Goal: Transaction & Acquisition: Obtain resource

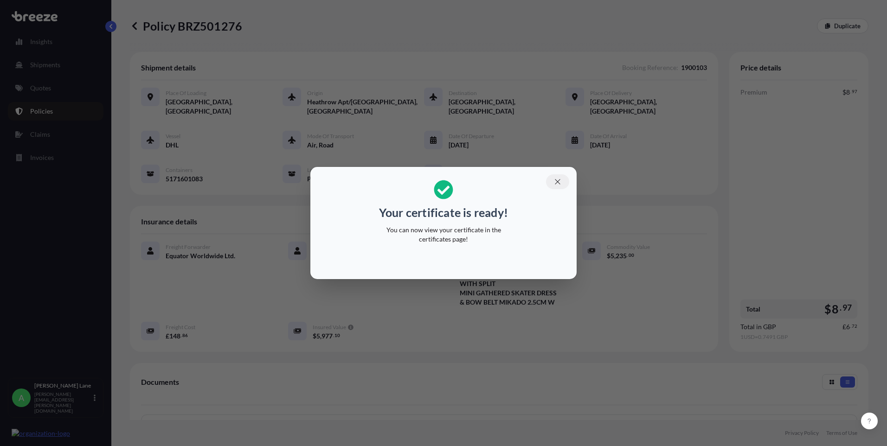
click at [557, 184] on icon "button" at bounding box center [557, 182] width 8 height 8
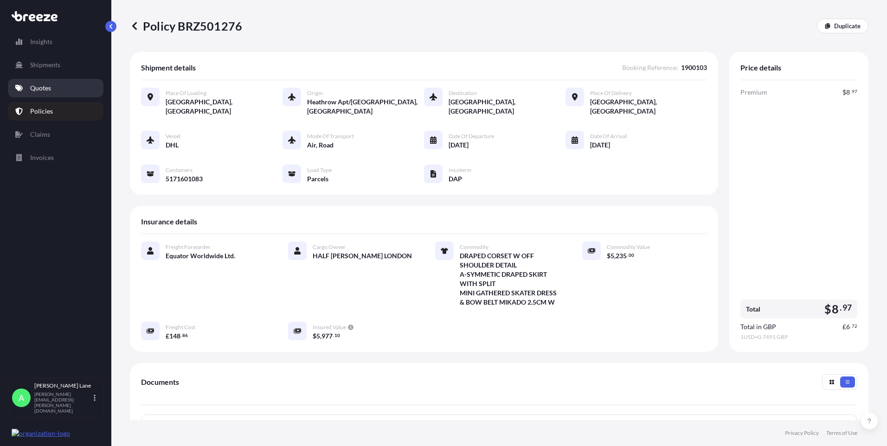
click at [45, 94] on link "Quotes" at bounding box center [56, 88] width 96 height 19
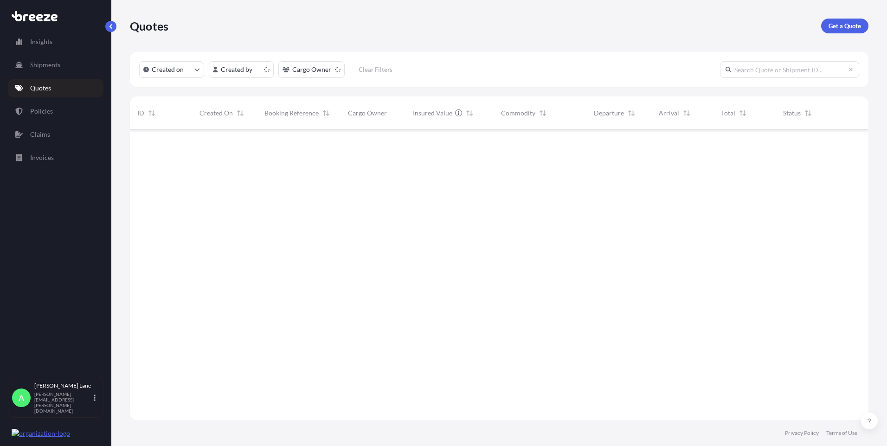
scroll to position [289, 731]
click at [833, 28] on p "Get a Quote" at bounding box center [844, 25] width 32 height 9
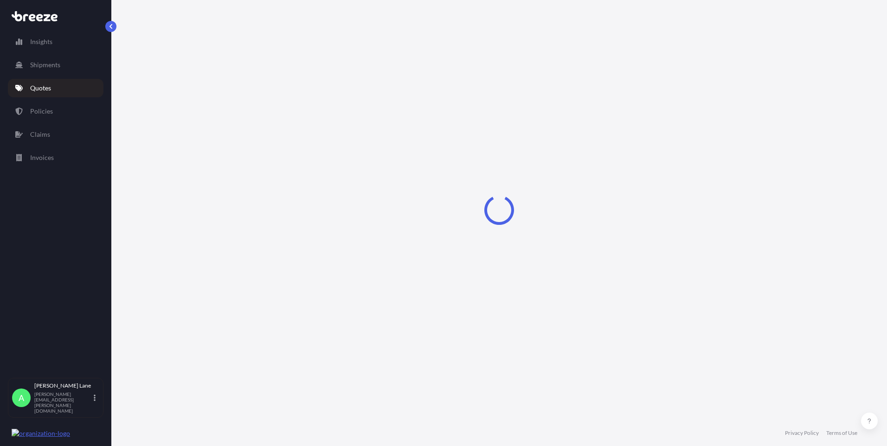
select select "Road"
select select "1"
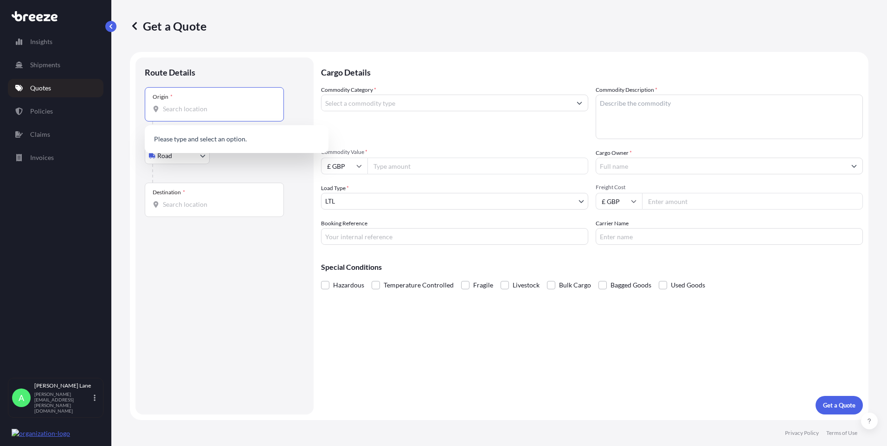
paste input "NW6 4QL"
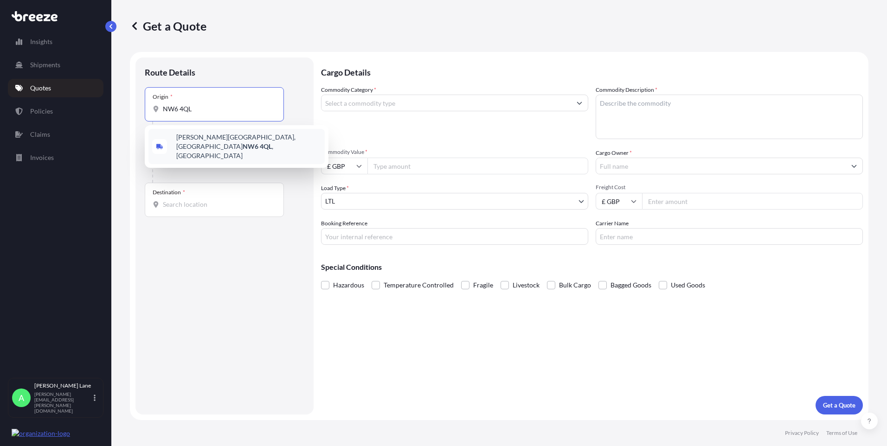
click at [209, 143] on span "[PERSON_NAME][STREET_ADDRESS]" at bounding box center [248, 147] width 145 height 28
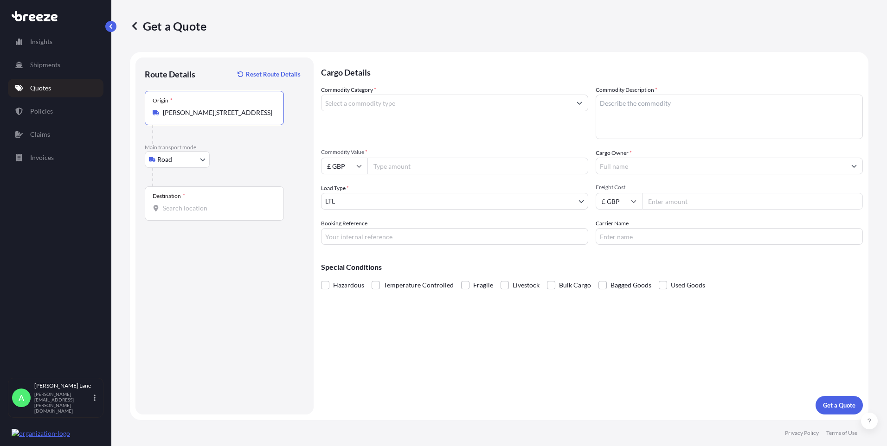
type input "[PERSON_NAME][STREET_ADDRESS]"
click at [224, 208] on input "Destination *" at bounding box center [217, 208] width 109 height 9
drag, startPoint x: 213, startPoint y: 199, endPoint x: 190, endPoint y: 212, distance: 26.6
click at [190, 212] on input "Destination * Please select a destination" at bounding box center [217, 208] width 109 height 9
paste input "SG13 7DT"
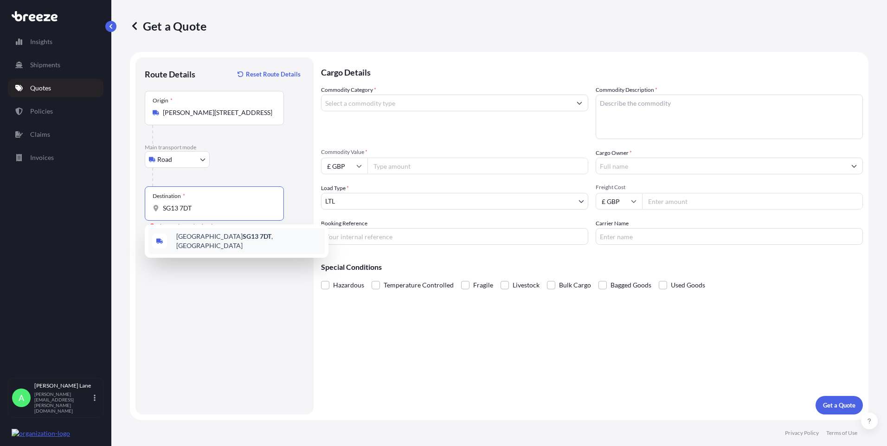
click at [237, 237] on span "[STREET_ADDRESS]" at bounding box center [248, 241] width 145 height 19
type input "[STREET_ADDRESS]"
click at [371, 106] on input "Commodity Category *" at bounding box center [446, 103] width 250 height 17
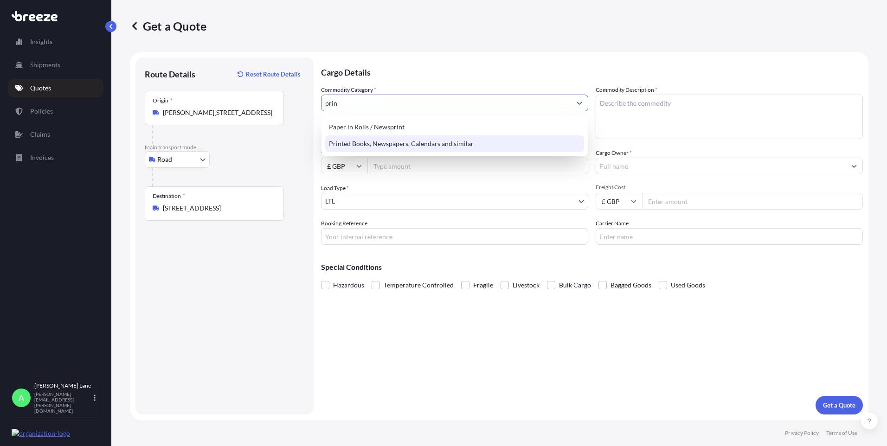
click at [359, 142] on div "Printed Books, Newspapers, Calendars and similar" at bounding box center [454, 143] width 259 height 17
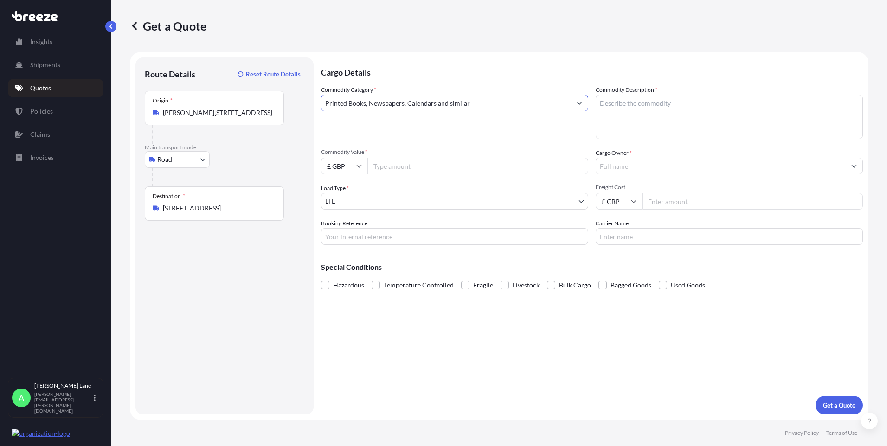
type input "Printed Books, Newspapers, Calendars and similar"
click at [396, 170] on input "Commodity Value *" at bounding box center [477, 166] width 221 height 17
type input "1250"
click at [354, 240] on input "Booking Reference" at bounding box center [454, 236] width 267 height 17
paste input "SG13 7DT"
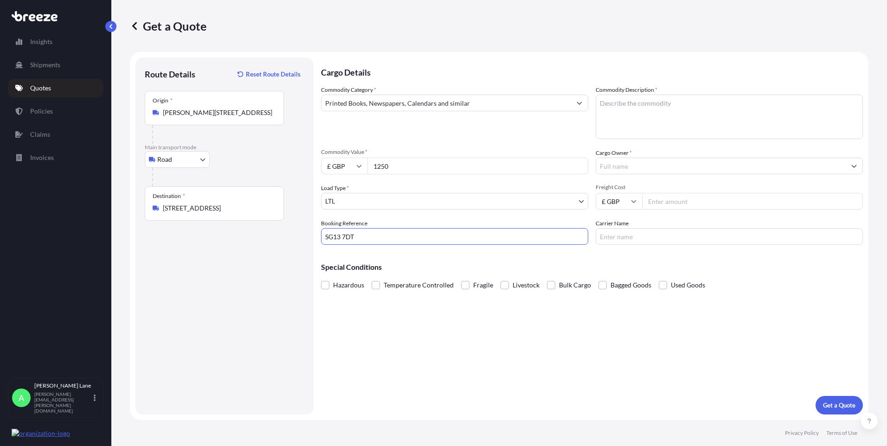
type input "SG13 7DT"
drag, startPoint x: 641, startPoint y: 118, endPoint x: 427, endPoint y: 329, distance: 301.4
click at [641, 118] on textarea "Commodity Description *" at bounding box center [729, 117] width 267 height 45
type textarea "40 printed books"
click at [616, 162] on input "Cargo Owner *" at bounding box center [721, 166] width 250 height 17
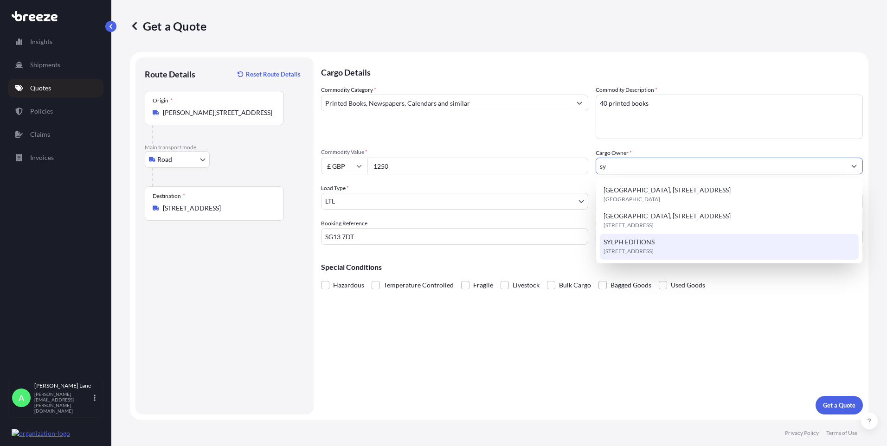
click at [621, 251] on span "[STREET_ADDRESS]" at bounding box center [628, 251] width 50 height 9
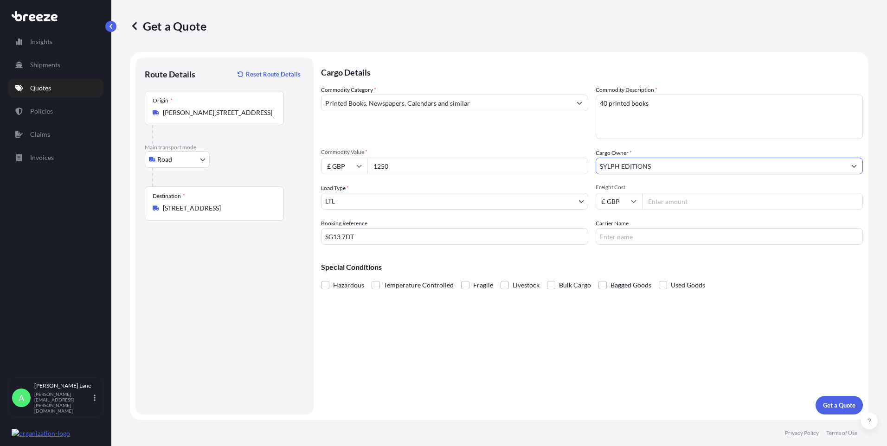
type input "SYLPH EDITIONS"
click at [654, 201] on input "Freight Cost" at bounding box center [752, 201] width 221 height 17
type input "41.17"
click at [615, 235] on input "Carrier Name" at bounding box center [729, 236] width 267 height 17
drag, startPoint x: 615, startPoint y: 235, endPoint x: 514, endPoint y: 250, distance: 101.8
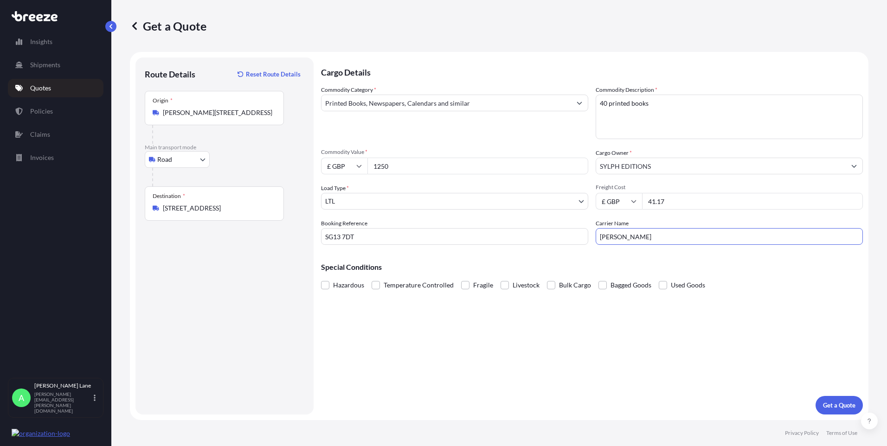
click at [514, 250] on div "Cargo Details Commodity Category * Printed Books, Newspapers, Calendars and sim…" at bounding box center [592, 236] width 542 height 357
type input "FEDEX"
click at [474, 355] on div "Cargo Details Commodity Category * Printed Books, Newspapers, Calendars and sim…" at bounding box center [592, 236] width 542 height 357
click at [835, 404] on p "Get a Quote" at bounding box center [839, 405] width 32 height 9
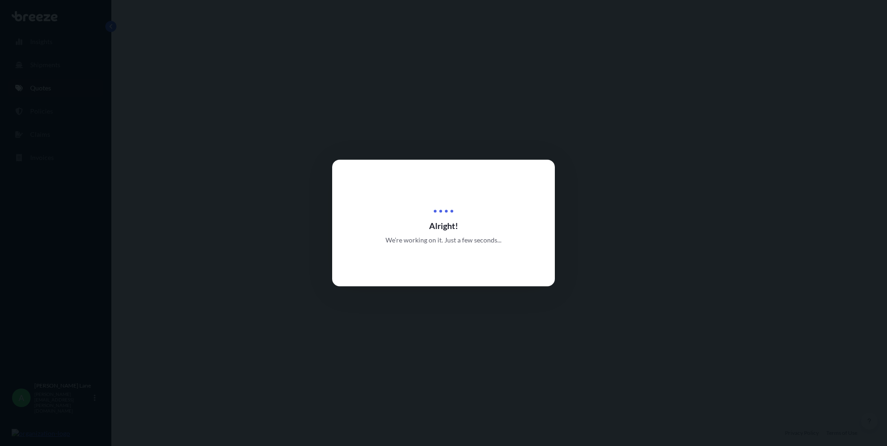
select select "Road"
select select "1"
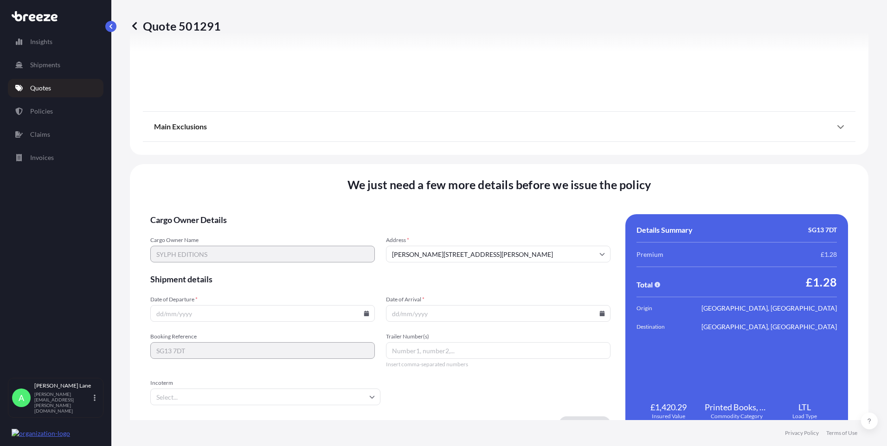
scroll to position [1026, 0]
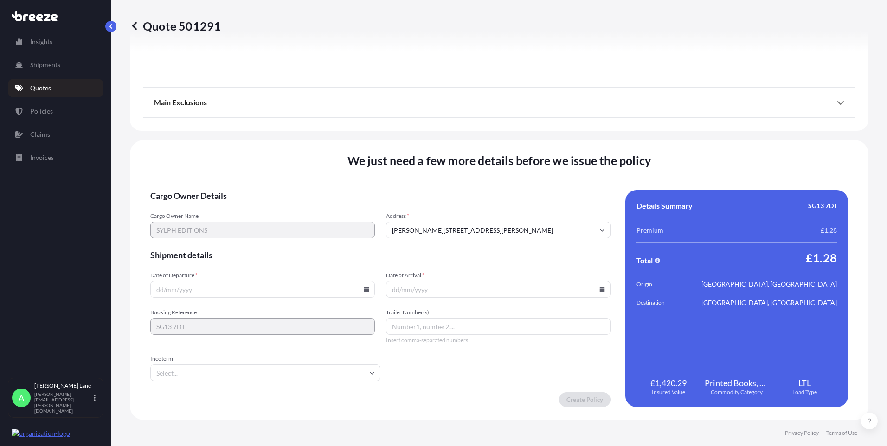
click at [250, 376] on input "Incoterm" at bounding box center [265, 373] width 230 height 17
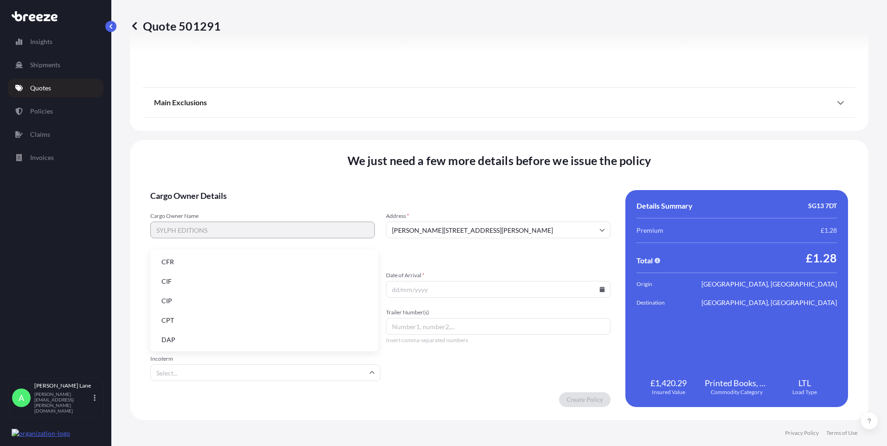
drag, startPoint x: 210, startPoint y: 339, endPoint x: 249, endPoint y: 320, distance: 43.2
click at [210, 338] on li "DAP" at bounding box center [264, 340] width 220 height 18
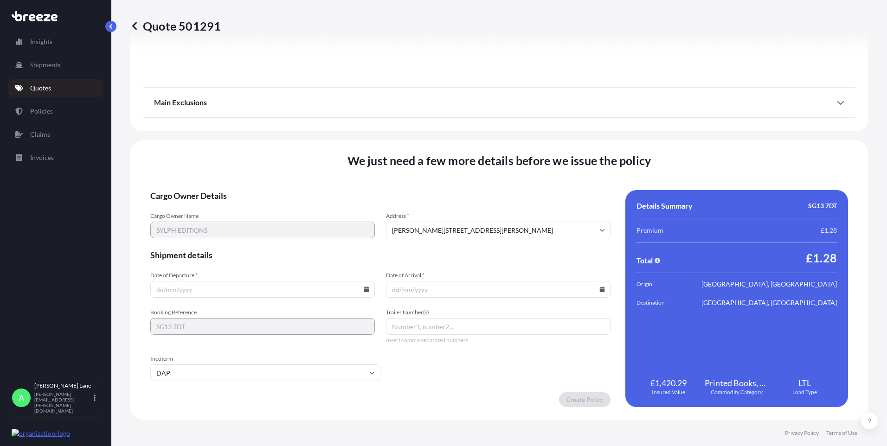
click at [364, 289] on icon at bounding box center [367, 290] width 6 height 6
click at [204, 207] on div "13 14 15 16 17 18 19" at bounding box center [261, 207] width 148 height 17
drag, startPoint x: 443, startPoint y: 327, endPoint x: 196, endPoint y: 210, distance: 274.3
click at [196, 210] on button "13" at bounding box center [196, 206] width 15 height 15
type input "[DATE]"
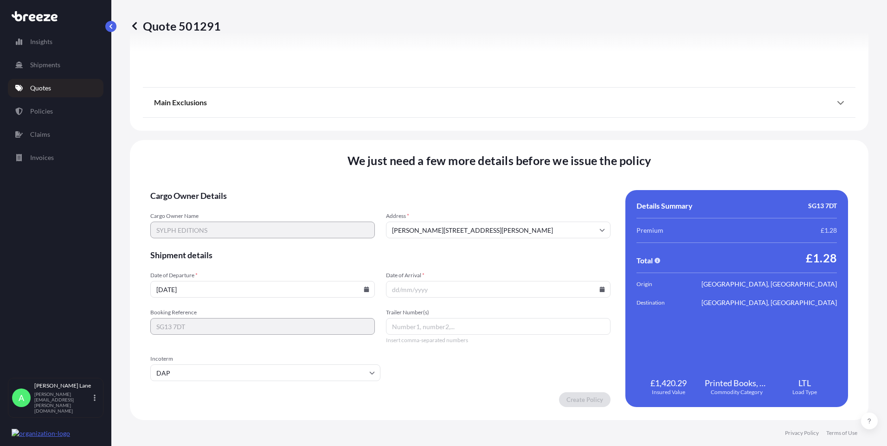
paste input "394176364400"
type input "394176364400"
click at [599, 289] on icon at bounding box center [602, 290] width 6 height 6
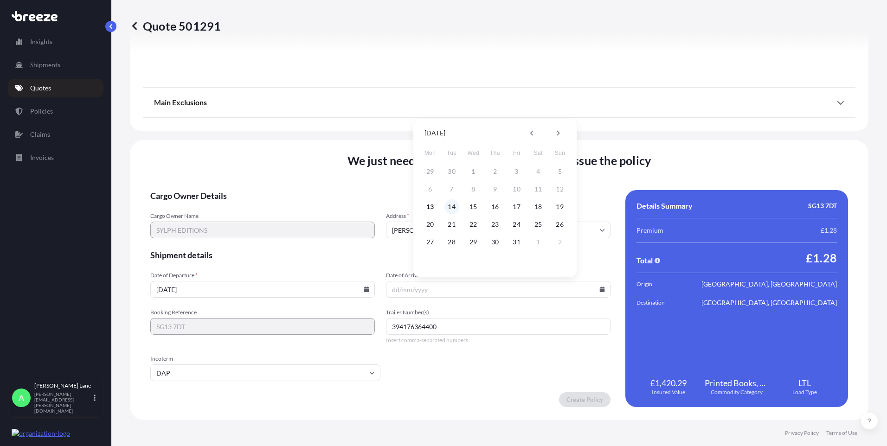
click at [458, 206] on button "14" at bounding box center [451, 206] width 15 height 15
type input "[DATE]"
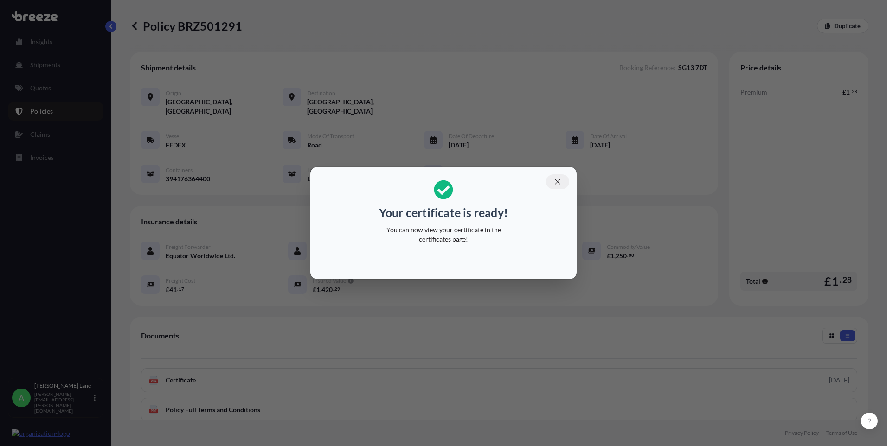
click at [557, 181] on icon "button" at bounding box center [557, 182] width 8 height 8
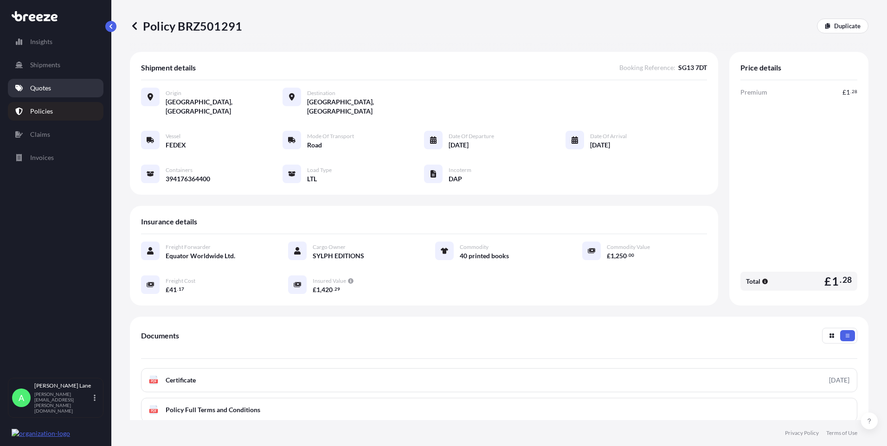
click at [49, 94] on link "Quotes" at bounding box center [56, 88] width 96 height 19
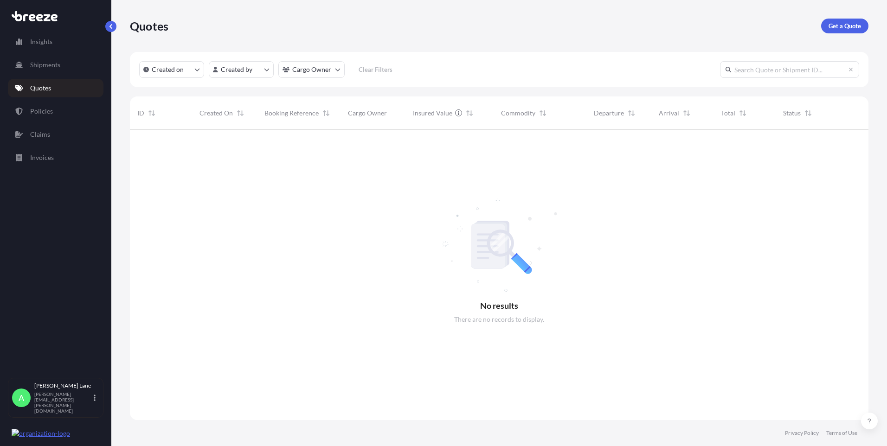
scroll to position [289, 731]
click at [837, 21] on link "Get a Quote" at bounding box center [844, 26] width 47 height 15
select select "Road"
select select "1"
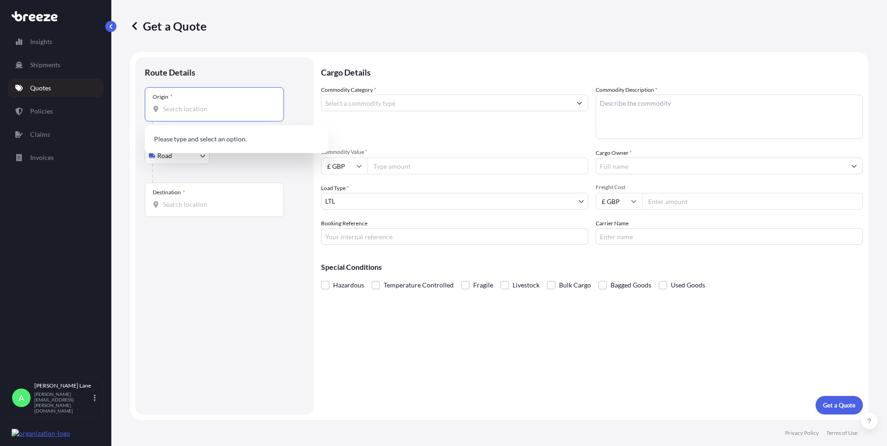
paste input "EN11 0JX"
click at [182, 140] on span "Hoddesdon EN11 0JX , [GEOGRAPHIC_DATA]" at bounding box center [241, 139] width 131 height 9
type input "Hoddesdon EN11 0JX, [GEOGRAPHIC_DATA]"
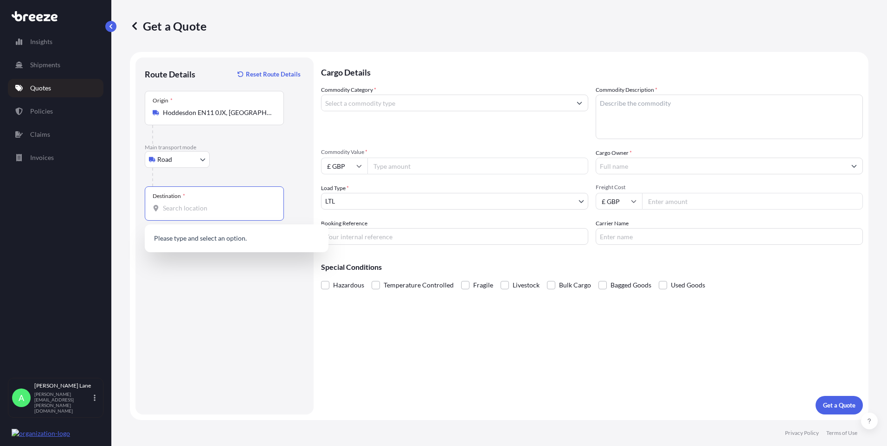
drag, startPoint x: 221, startPoint y: 209, endPoint x: 308, endPoint y: 362, distance: 176.8
click at [220, 209] on input "Destination *" at bounding box center [217, 208] width 109 height 9
paste input "[GEOGRAPHIC_DATA]"
click at [240, 238] on span "[GEOGRAPHIC_DATA], [GEOGRAPHIC_DATA], [GEOGRAPHIC_DATA]" at bounding box center [248, 241] width 145 height 19
type input "[GEOGRAPHIC_DATA], [GEOGRAPHIC_DATA], [GEOGRAPHIC_DATA]"
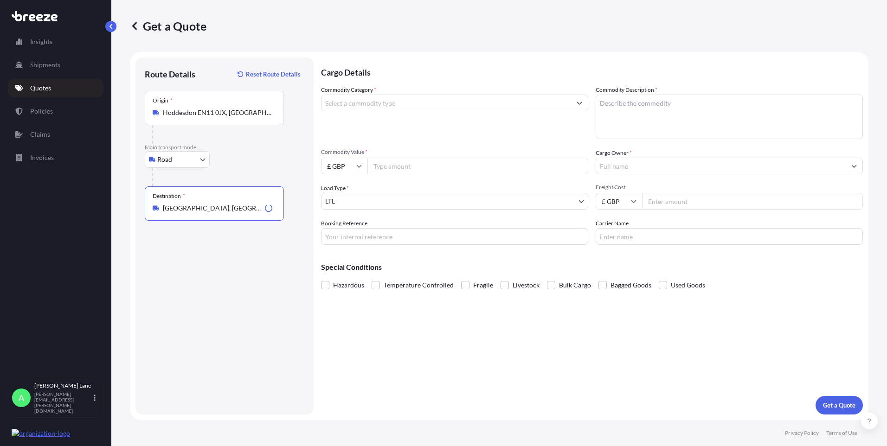
click at [343, 108] on input "Commodity Category *" at bounding box center [446, 103] width 250 height 17
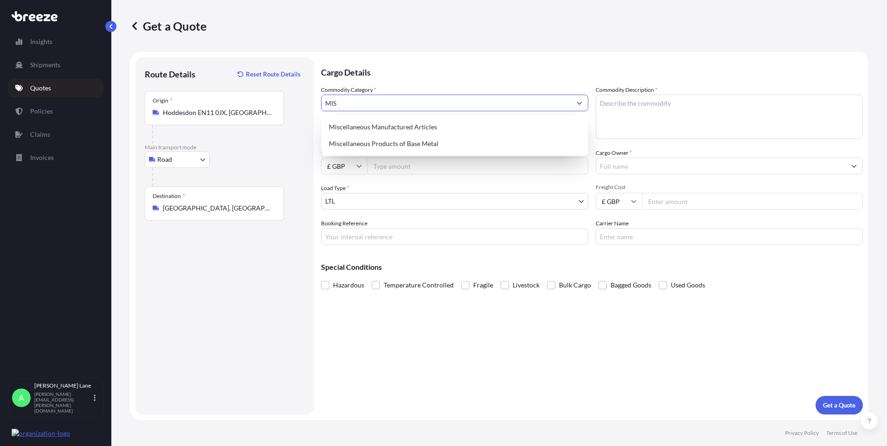
click at [356, 123] on div "Miscellaneous Manufactured Articles" at bounding box center [454, 127] width 259 height 17
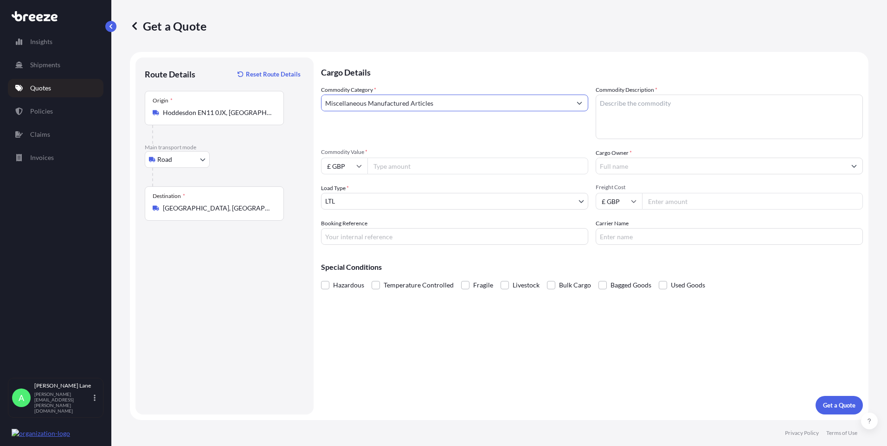
type input "Miscellaneous Manufactured Articles"
click at [390, 170] on input "Commodity Value *" at bounding box center [477, 166] width 221 height 17
paste input "1056.95"
type input "1056.95"
click at [382, 237] on input "Booking Reference" at bounding box center [454, 236] width 267 height 17
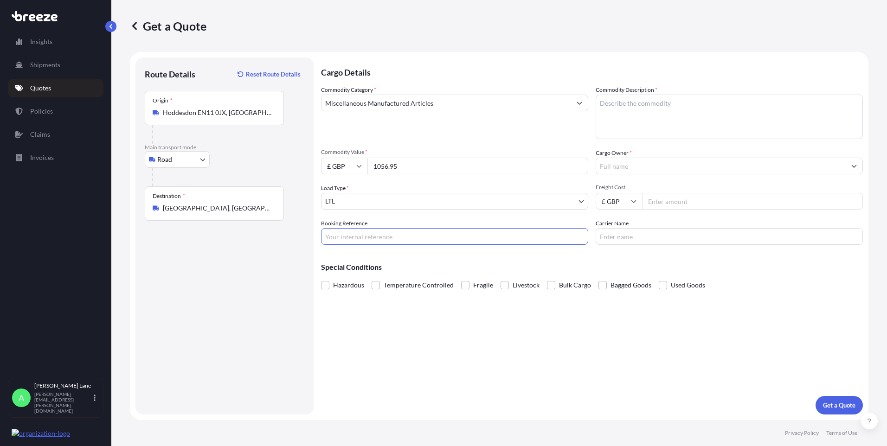
paste input "1900167"
type input "1900167"
click at [644, 125] on textarea "Commodity Description *" at bounding box center [729, 117] width 267 height 45
paste textarea "DARTS AND ACCESSORIES"
type textarea "DARTS AND ACCESSORIES"
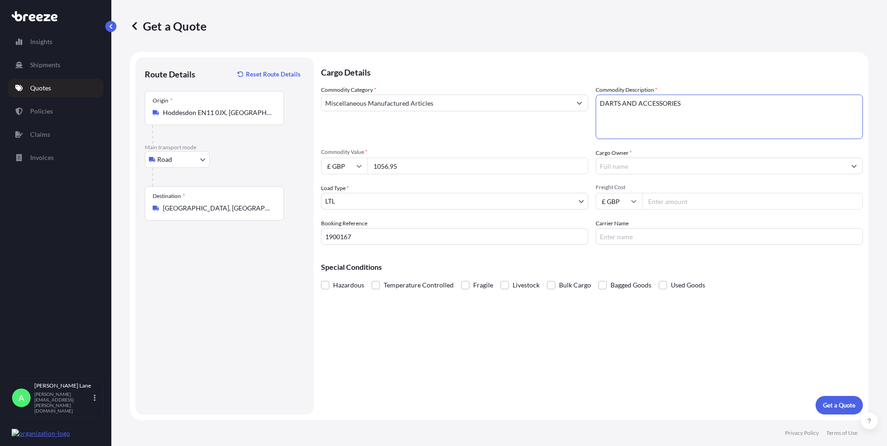
drag, startPoint x: 642, startPoint y: 171, endPoint x: 637, endPoint y: 172, distance: 4.7
click at [641, 171] on input "Cargo Owner *" at bounding box center [721, 166] width 250 height 17
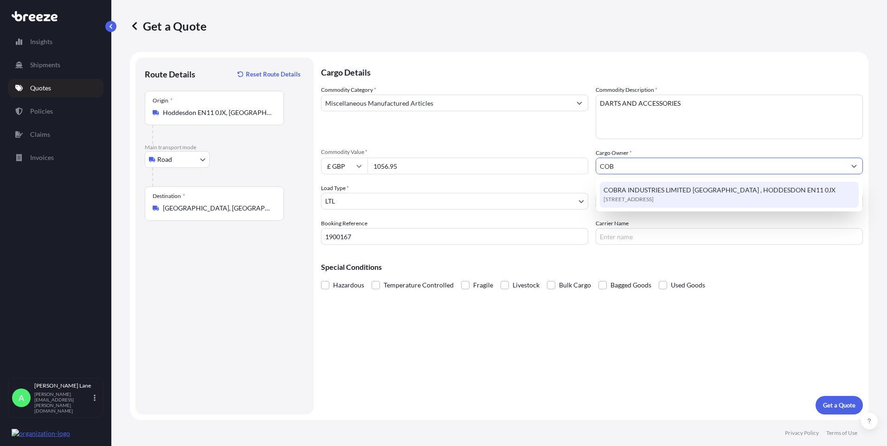
click at [640, 193] on span "COBRA INDUSTRIES LIMITED [GEOGRAPHIC_DATA] , HODDESDON EN11 0JX" at bounding box center [719, 190] width 232 height 9
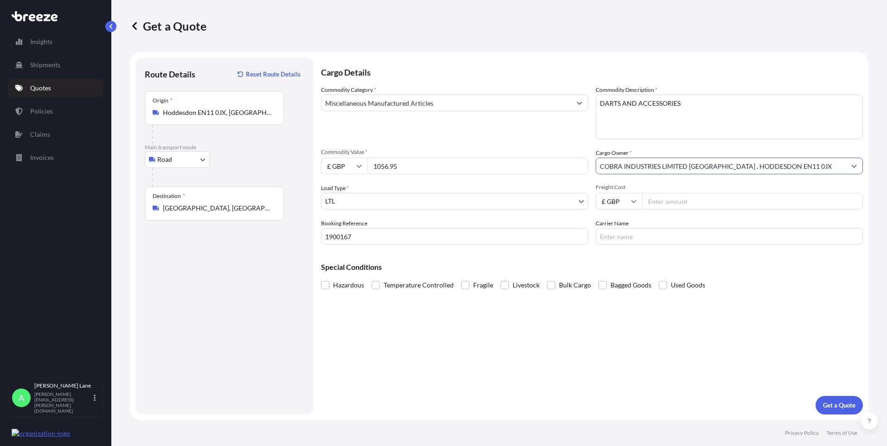
type input "COBRA INDUSTRIES LIMITED [GEOGRAPHIC_DATA] , HODDESDON EN11 0JX"
drag, startPoint x: 657, startPoint y: 200, endPoint x: 467, endPoint y: 325, distance: 227.1
click at [653, 202] on input "Freight Cost" at bounding box center [752, 201] width 221 height 17
type input "18.70"
click at [663, 237] on input "Carrier Name" at bounding box center [729, 236] width 267 height 17
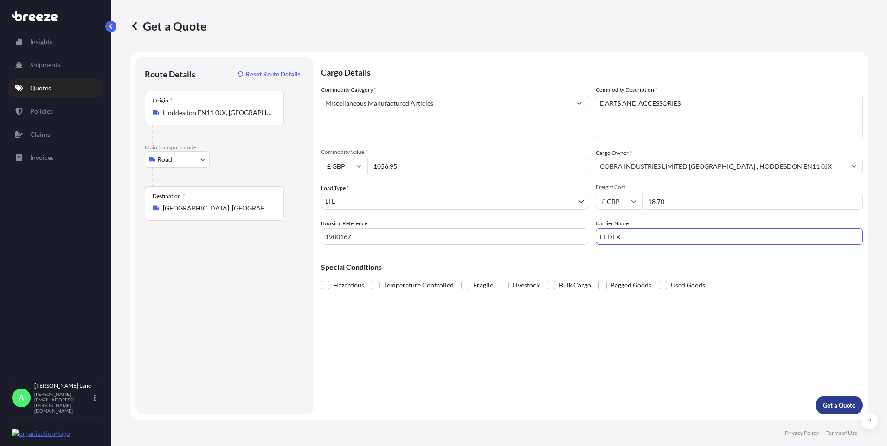
type input "FEDEX"
click at [829, 403] on p "Get a Quote" at bounding box center [839, 405] width 32 height 9
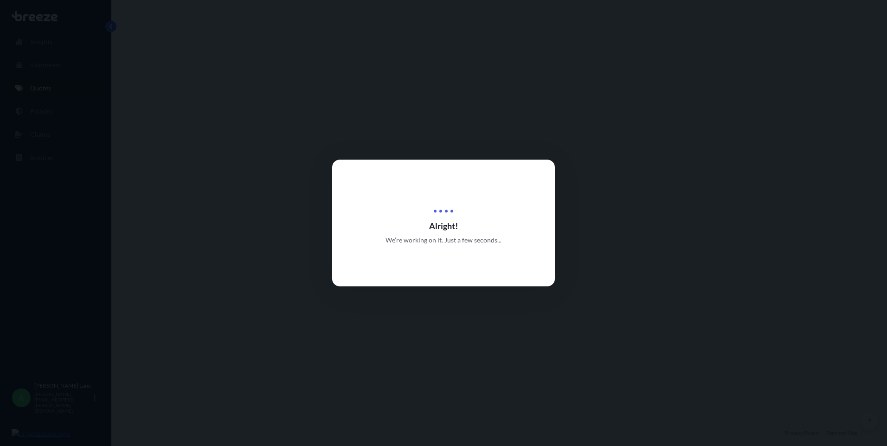
select select "Road"
select select "1"
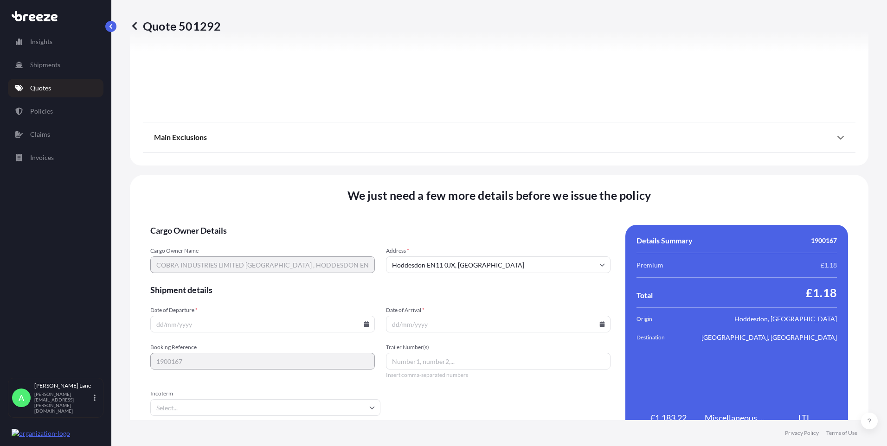
scroll to position [1026, 0]
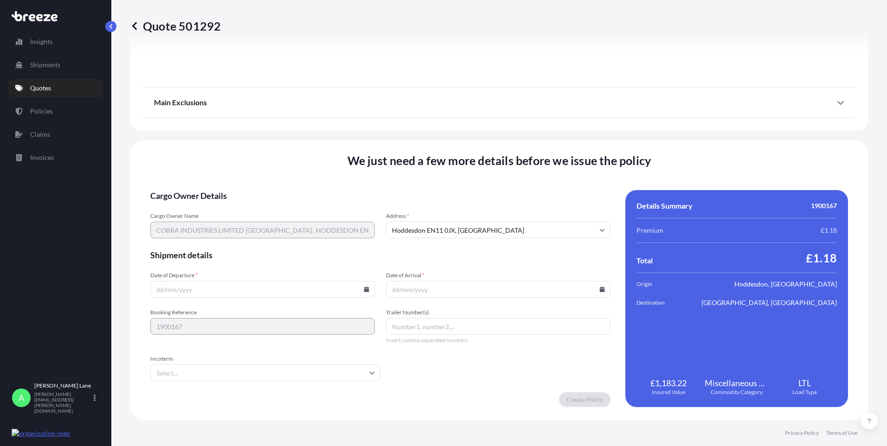
drag, startPoint x: 280, startPoint y: 374, endPoint x: 274, endPoint y: 367, distance: 9.6
click at [280, 374] on input "Incoterm" at bounding box center [265, 373] width 230 height 17
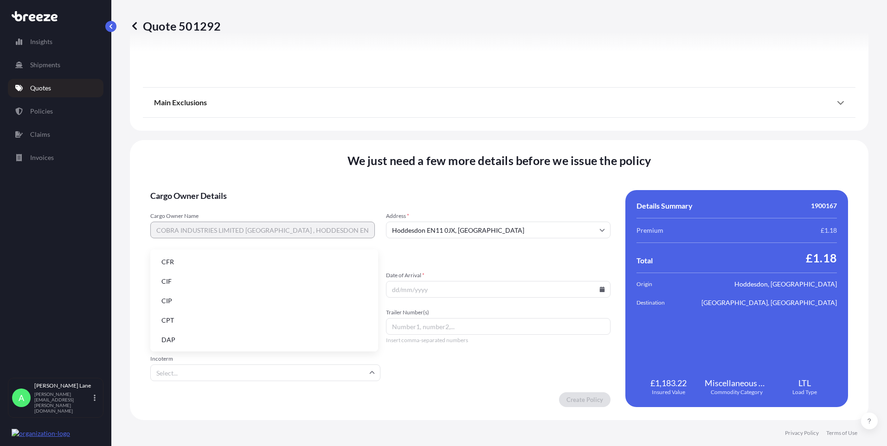
drag, startPoint x: 212, startPoint y: 339, endPoint x: 307, endPoint y: 319, distance: 96.8
click at [216, 336] on li "DAP" at bounding box center [264, 340] width 220 height 18
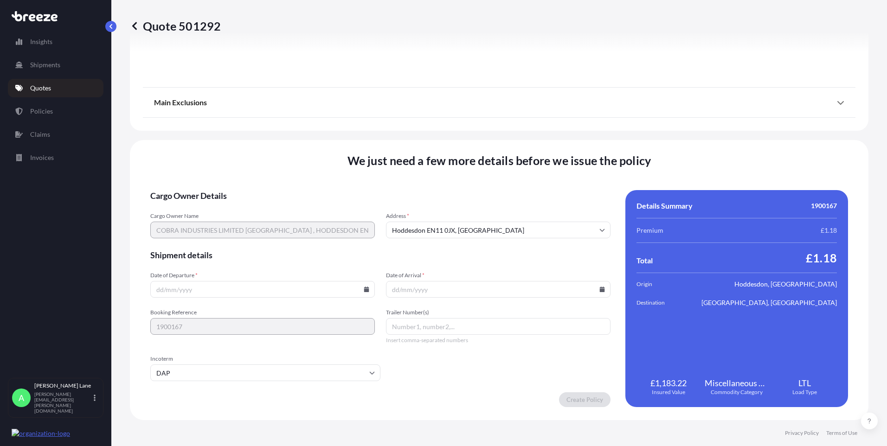
click at [364, 288] on icon at bounding box center [366, 290] width 5 height 6
click at [193, 207] on button "13" at bounding box center [196, 206] width 15 height 15
type input "[DATE]"
paste input "394178589710"
type input "394178589710"
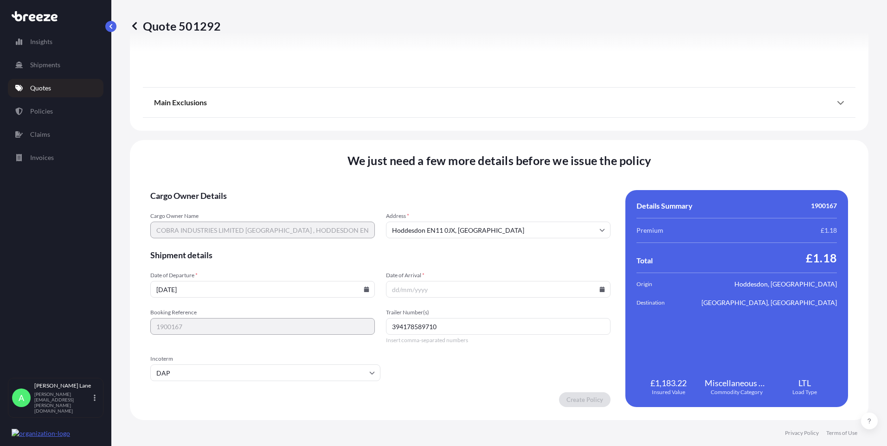
click at [600, 288] on icon at bounding box center [602, 290] width 5 height 6
click at [557, 133] on icon at bounding box center [558, 133] width 4 height 6
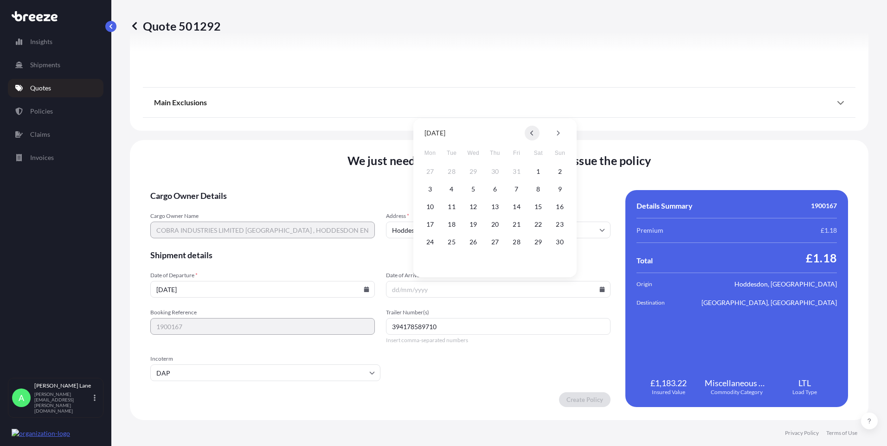
click at [531, 135] on icon at bounding box center [532, 133] width 4 height 6
click at [520, 207] on button "17" at bounding box center [516, 206] width 15 height 15
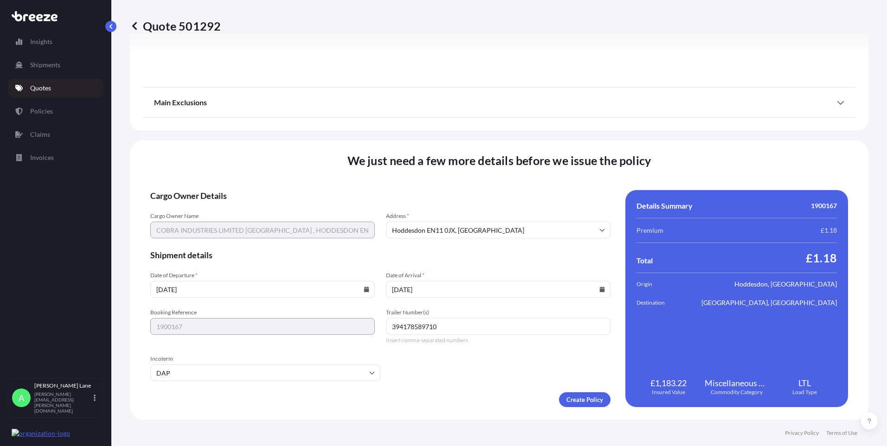
type input "[DATE]"
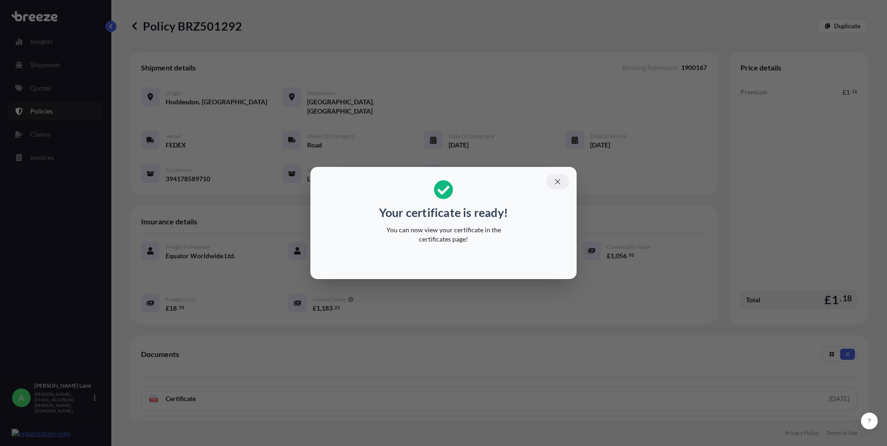
click at [560, 184] on button "button" at bounding box center [557, 181] width 23 height 15
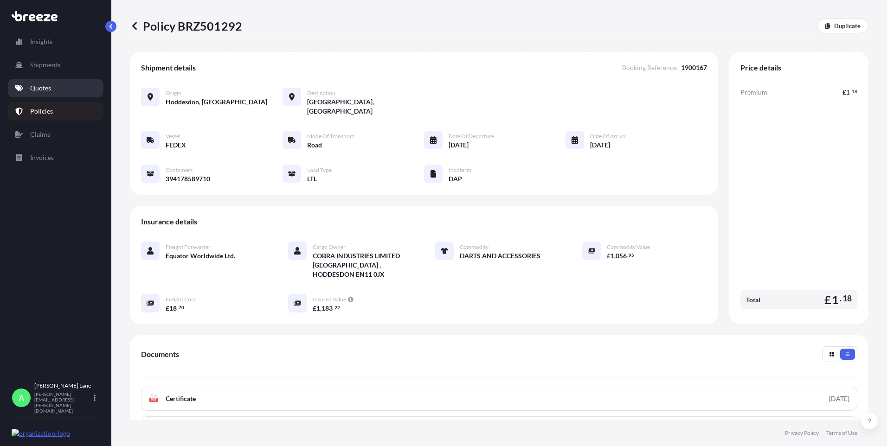
click at [48, 90] on p "Quotes" at bounding box center [40, 87] width 21 height 9
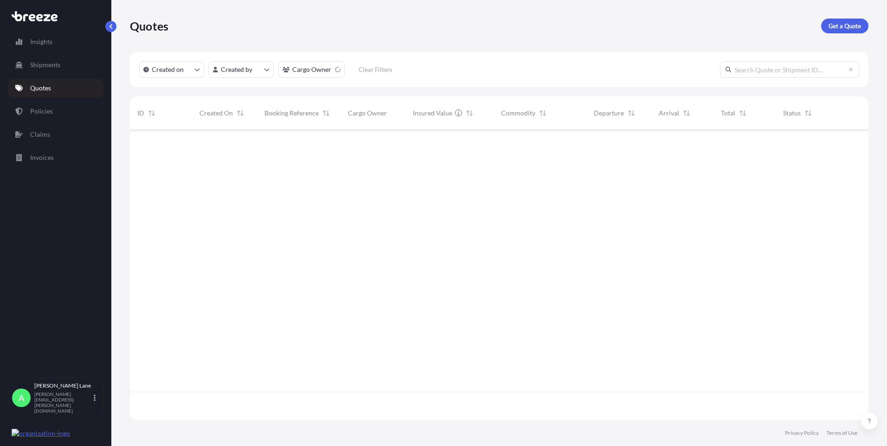
scroll to position [317, 731]
click at [841, 25] on p "Get a Quote" at bounding box center [844, 25] width 32 height 9
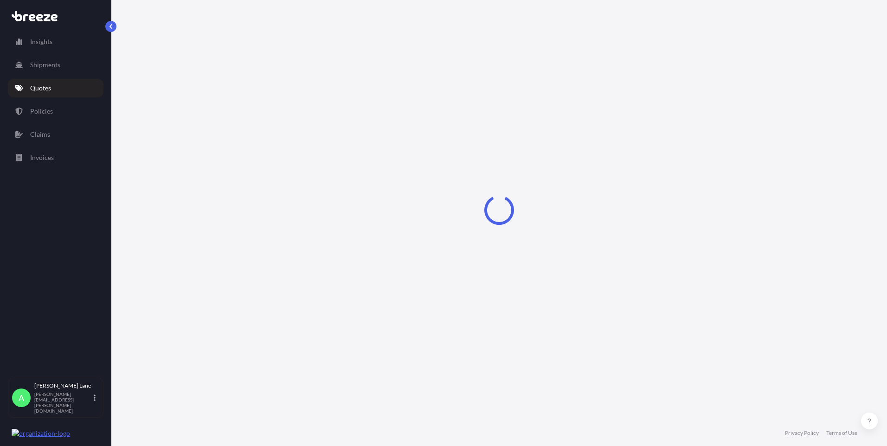
select select "Road"
select select "1"
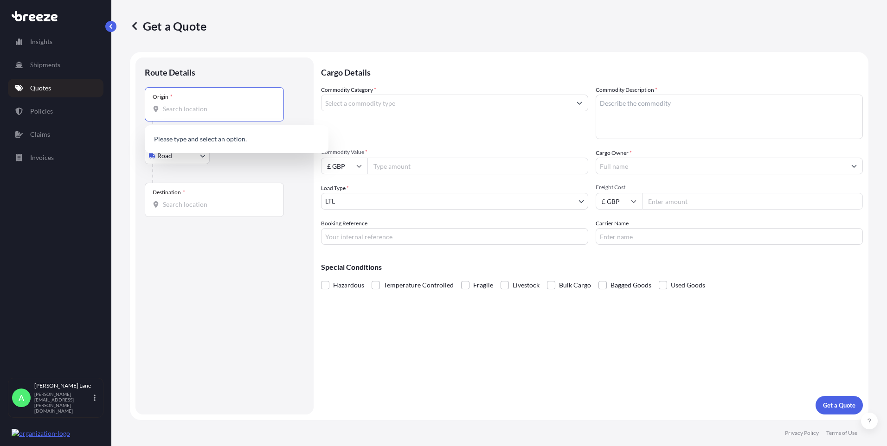
paste input "EN11 0JX"
click at [200, 142] on span "Hoddesdon EN11 0JX , [GEOGRAPHIC_DATA]" at bounding box center [241, 139] width 131 height 9
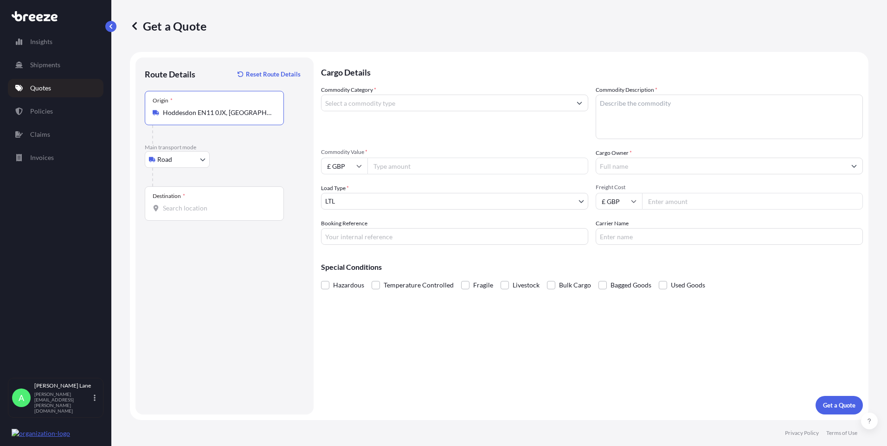
click at [232, 203] on div "Destination *" at bounding box center [214, 203] width 139 height 34
click at [232, 204] on input "Destination *" at bounding box center [217, 208] width 109 height 9
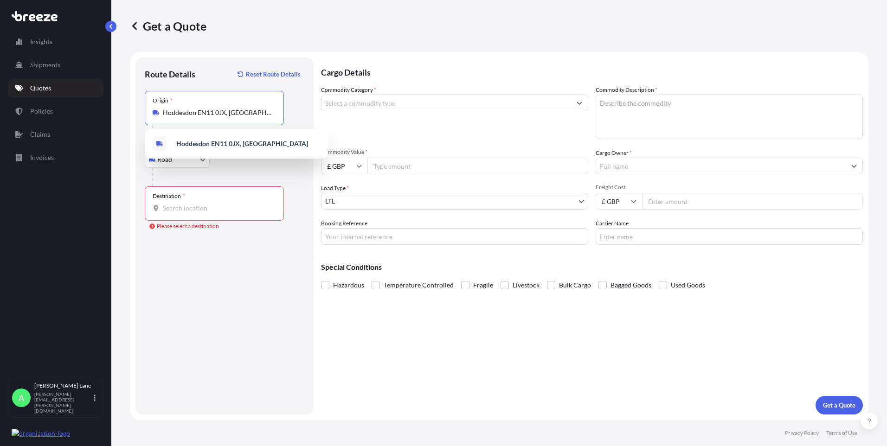
drag, startPoint x: 238, startPoint y: 114, endPoint x: 109, endPoint y: 126, distance: 130.5
click at [109, 126] on div "Insights Shipments Quotes Policies Claims Invoices A [PERSON_NAME] [PERSON_NAME…" at bounding box center [443, 223] width 887 height 446
paste input "W1U 1FD"
click at [237, 143] on span "[GEOGRAPHIC_DATA] W1U 1FD , [GEOGRAPHIC_DATA]" at bounding box center [248, 145] width 145 height 19
type input "[GEOGRAPHIC_DATA] W1U 1FD, [GEOGRAPHIC_DATA]"
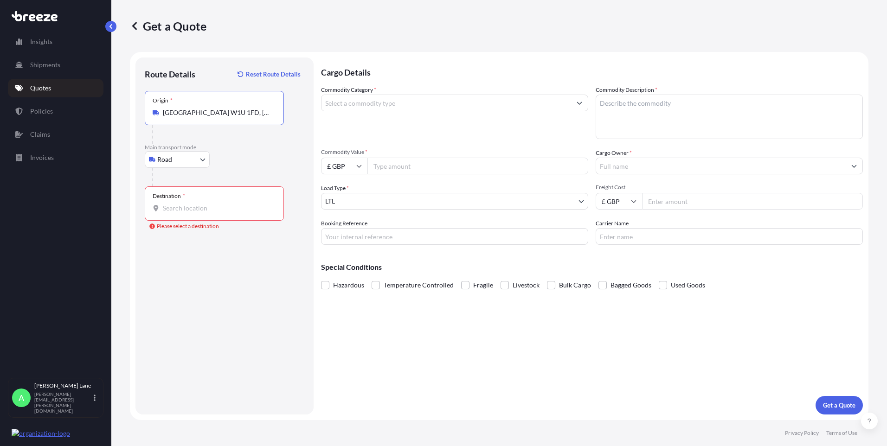
click at [244, 198] on div "Destination *" at bounding box center [214, 203] width 139 height 34
click at [244, 204] on input "Destination * Please select a destination" at bounding box center [217, 208] width 109 height 9
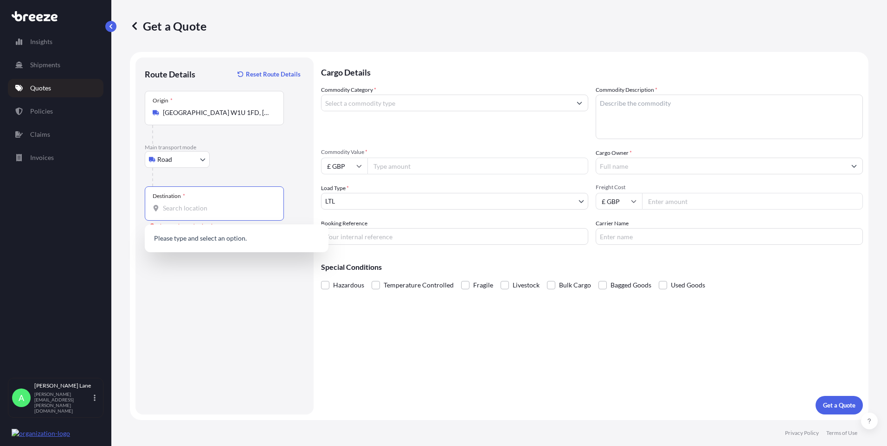
paste input "ls1 8eq"
click at [232, 238] on span "[STREET_ADDRESS]" at bounding box center [248, 241] width 145 height 19
type input "[STREET_ADDRESS]"
click at [391, 105] on input "Commodity Category *" at bounding box center [446, 103] width 250 height 17
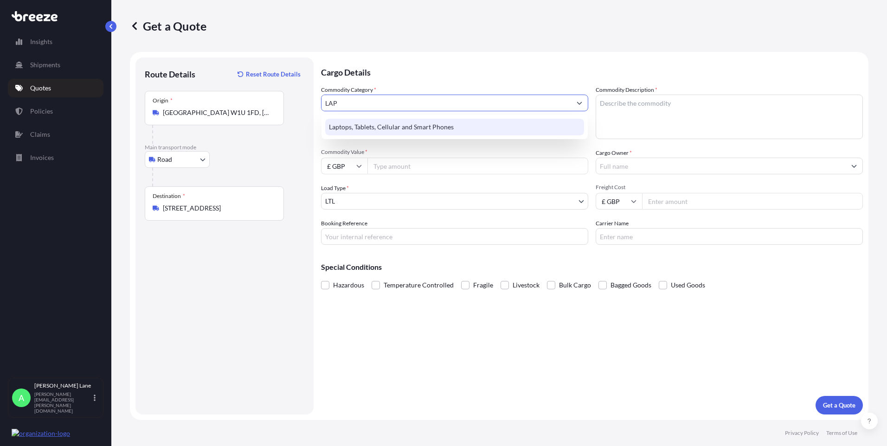
click at [401, 121] on div "Laptops, Tablets, Cellular and Smart Phones" at bounding box center [454, 127] width 259 height 17
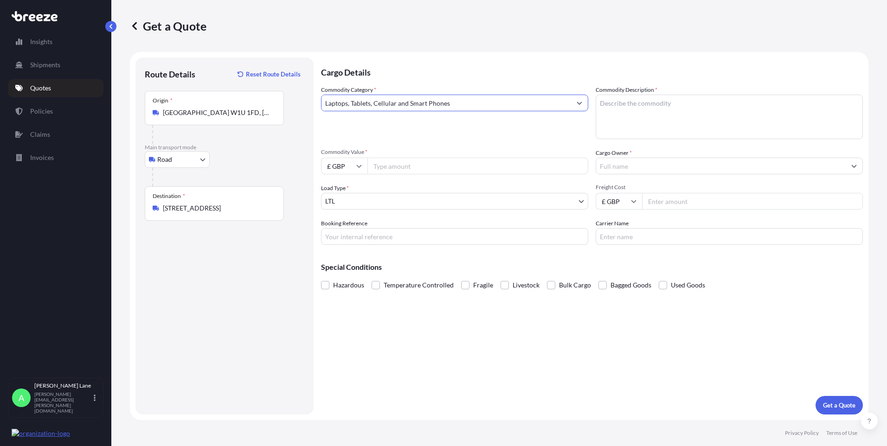
type input "Laptops, Tablets, Cellular and Smart Phones"
click at [400, 171] on input "Commodity Value *" at bounding box center [477, 166] width 221 height 17
type input "500"
click at [386, 224] on div "Booking Reference" at bounding box center [454, 232] width 267 height 26
click at [393, 237] on input "Booking Reference" at bounding box center [454, 236] width 267 height 17
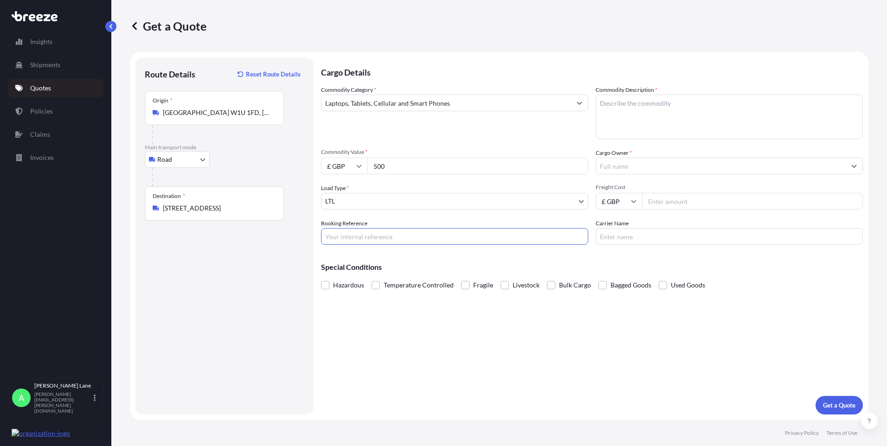
paste input "1900170"
type input "1900170"
click at [699, 101] on textarea "Commodity Description *" at bounding box center [729, 117] width 267 height 45
paste textarea "I PHONE 14"
type textarea "I PHONE 14"
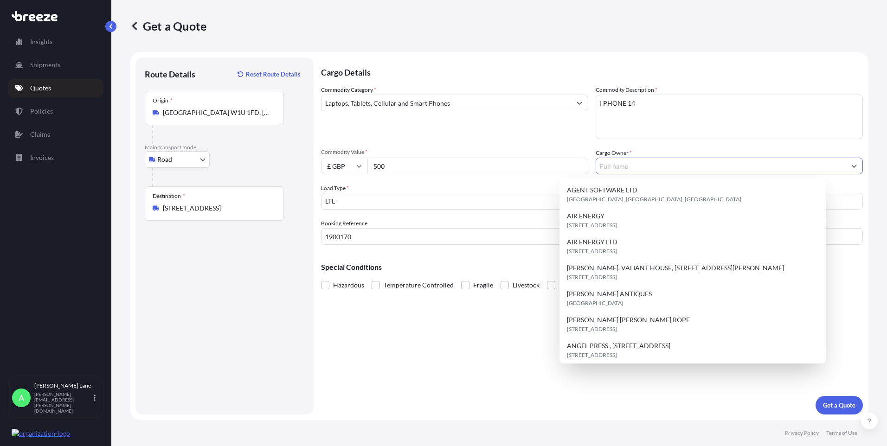
click at [628, 171] on input "Cargo Owner *" at bounding box center [721, 166] width 250 height 17
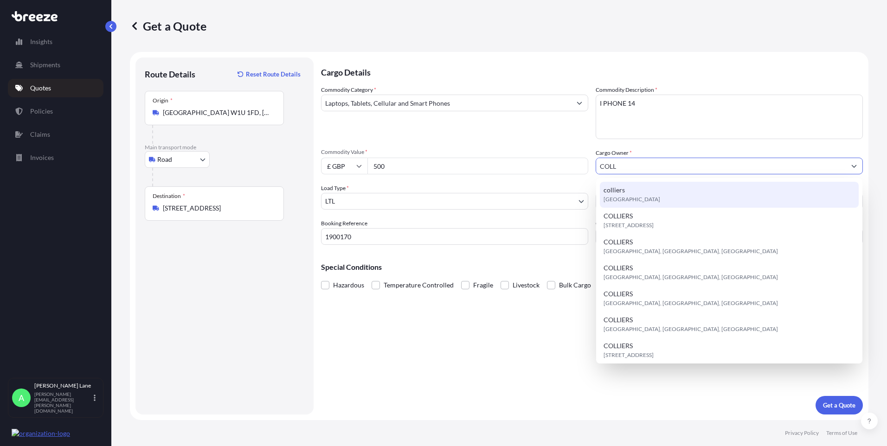
click at [632, 196] on span "[GEOGRAPHIC_DATA]" at bounding box center [631, 199] width 57 height 9
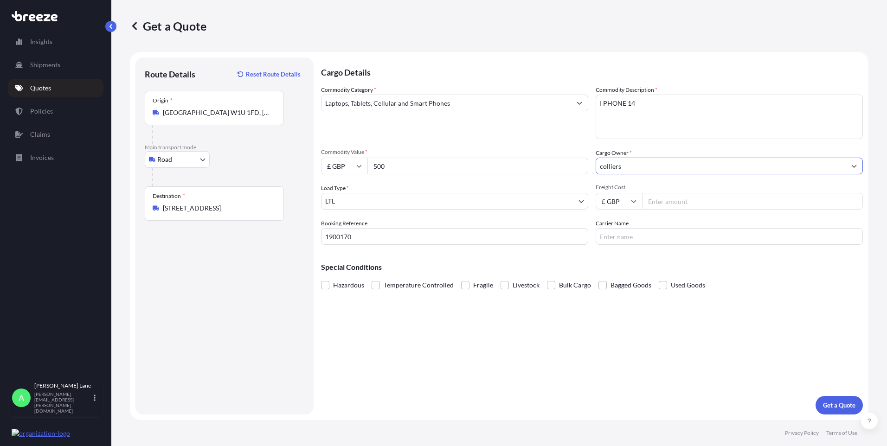
click at [635, 168] on input "colliers" at bounding box center [721, 166] width 250 height 17
drag, startPoint x: 633, startPoint y: 168, endPoint x: 554, endPoint y: 175, distance: 79.6
click at [554, 175] on div "Commodity Category * Laptops, Tablets, Cellular and Smart Phones Commodity Desc…" at bounding box center [592, 165] width 542 height 160
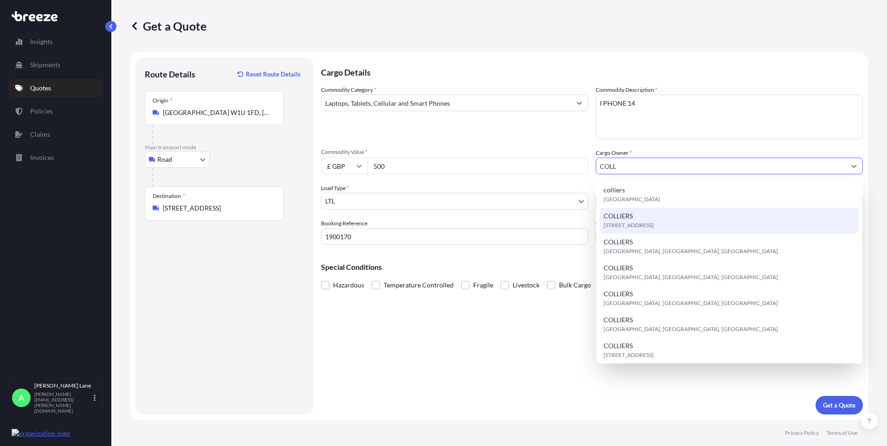
click at [624, 218] on span "COLLIERS" at bounding box center [617, 216] width 29 height 9
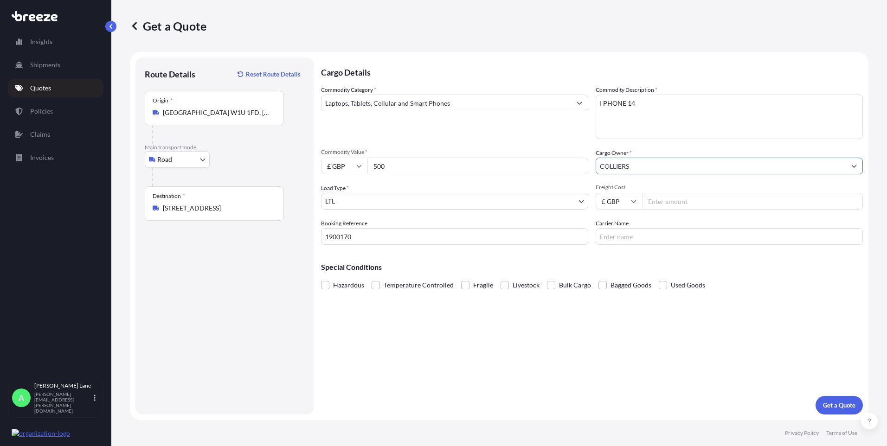
type input "COLLIERS"
click at [664, 203] on input "Freight Cost" at bounding box center [752, 201] width 221 height 17
type input "500"
drag, startPoint x: 665, startPoint y: 231, endPoint x: 652, endPoint y: 239, distance: 15.0
click at [663, 231] on input "Carrier Name" at bounding box center [729, 236] width 267 height 17
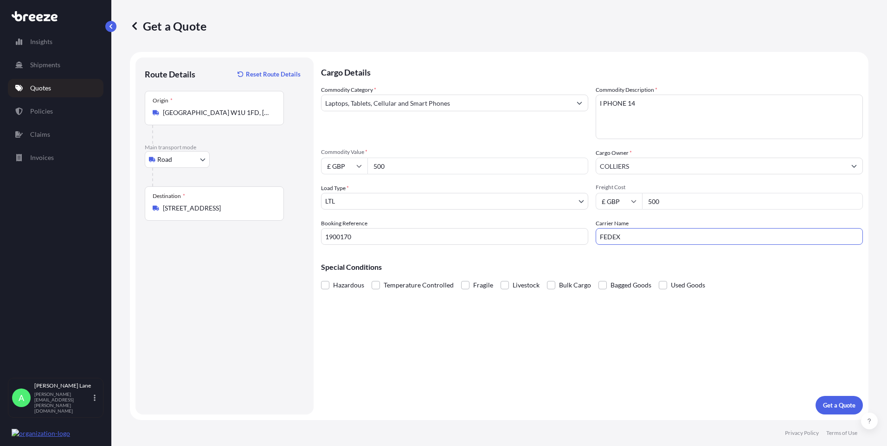
type input "FEDEX"
click at [539, 336] on div "Cargo Details Commodity Category * Laptops, Tablets, Cellular and Smart Phones …" at bounding box center [592, 236] width 542 height 357
click at [828, 400] on button "Get a Quote" at bounding box center [838, 405] width 47 height 19
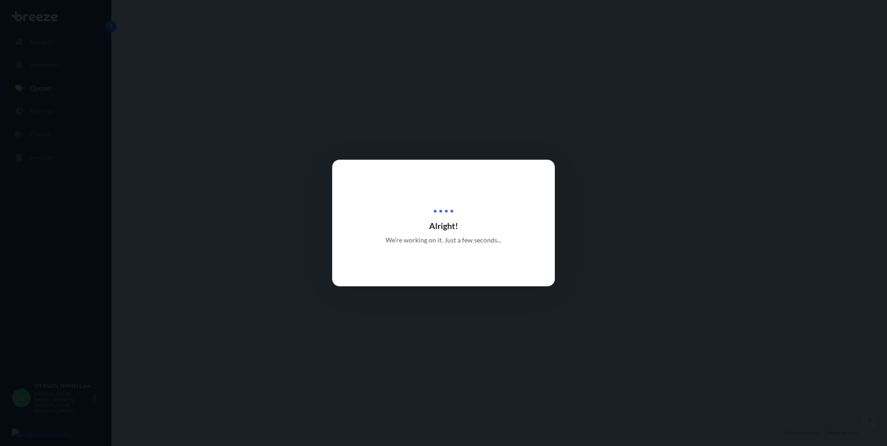
select select "Road"
select select "1"
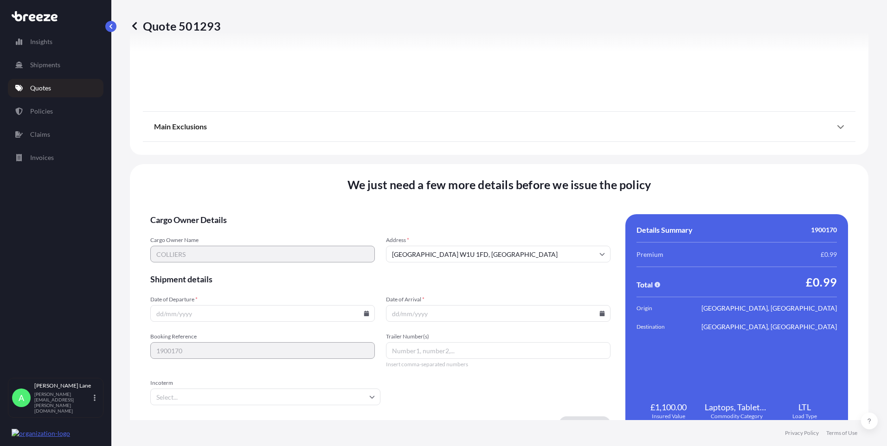
scroll to position [1026, 0]
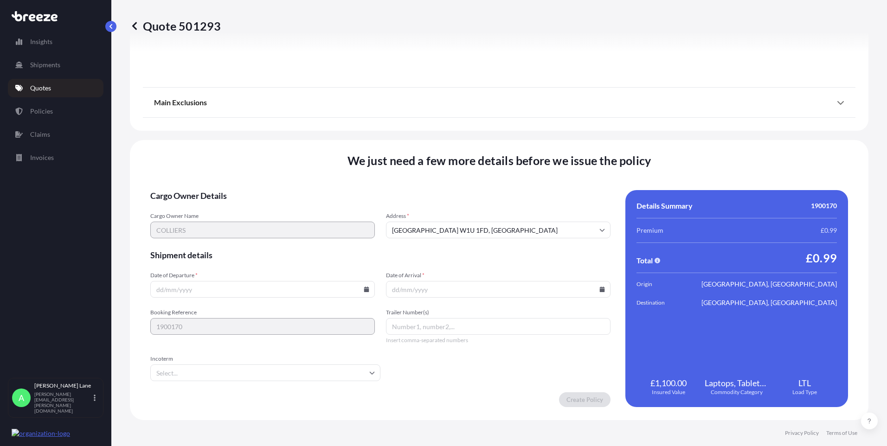
click at [237, 374] on input "Incoterm" at bounding box center [265, 373] width 230 height 17
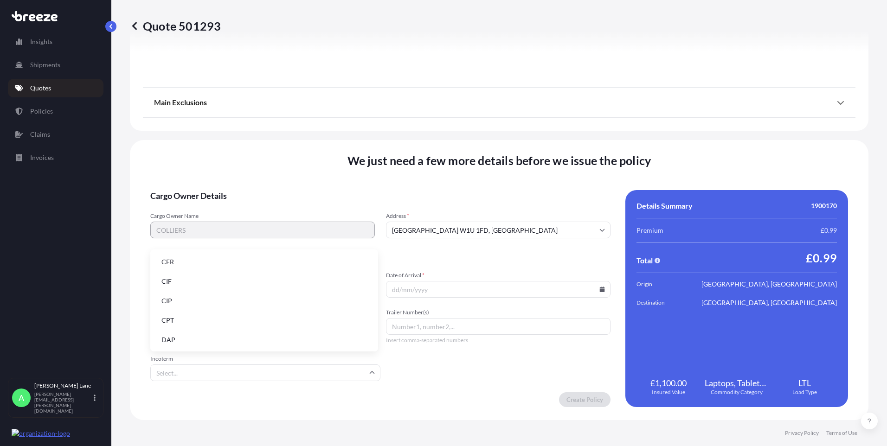
click at [217, 336] on li "DAP" at bounding box center [264, 340] width 220 height 18
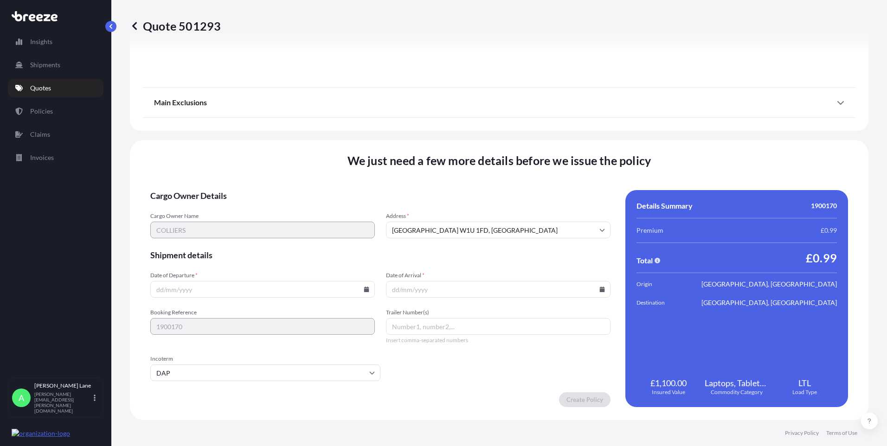
click at [366, 290] on icon at bounding box center [366, 290] width 5 height 6
click at [200, 208] on button "13" at bounding box center [196, 206] width 15 height 15
type input "[DATE]"
paste input "394179374866"
type input "394179374866"
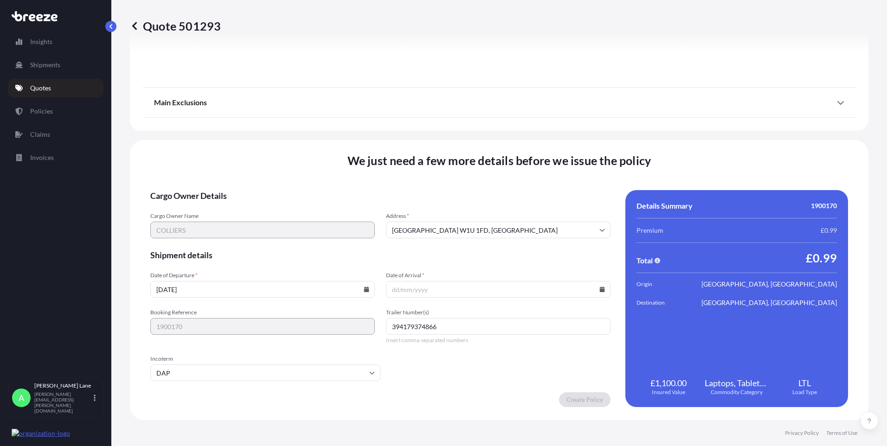
click at [596, 292] on input "Date of Arrival *" at bounding box center [498, 289] width 224 height 17
click at [596, 286] on input "Date of Arrival *" at bounding box center [498, 289] width 224 height 17
click at [594, 290] on input "Date of Arrival *" at bounding box center [498, 289] width 224 height 17
click at [599, 287] on icon at bounding box center [602, 290] width 6 height 6
click at [449, 207] on button "14" at bounding box center [451, 206] width 15 height 15
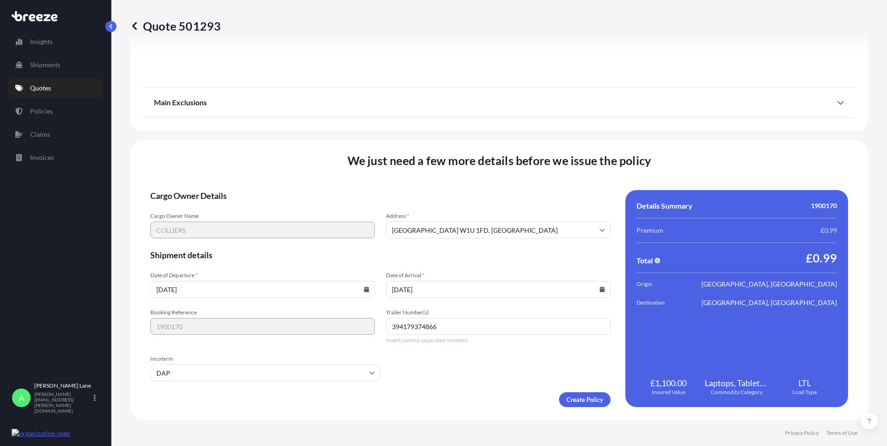
type input "[DATE]"
